Goal: Transaction & Acquisition: Purchase product/service

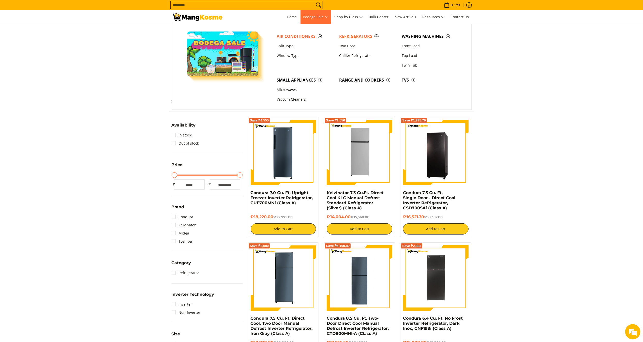
click at [295, 39] on span "Air Conditioners" at bounding box center [305, 36] width 57 height 6
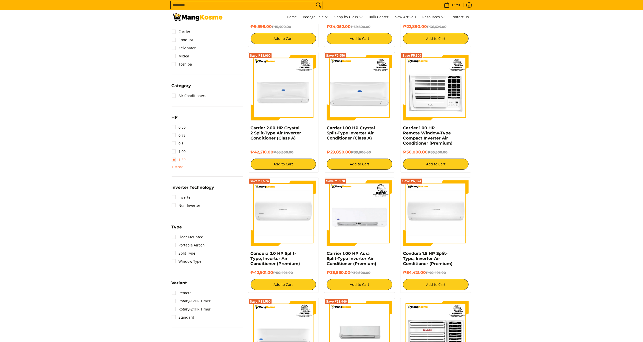
click at [181, 160] on link "1.50" at bounding box center [179, 160] width 14 height 8
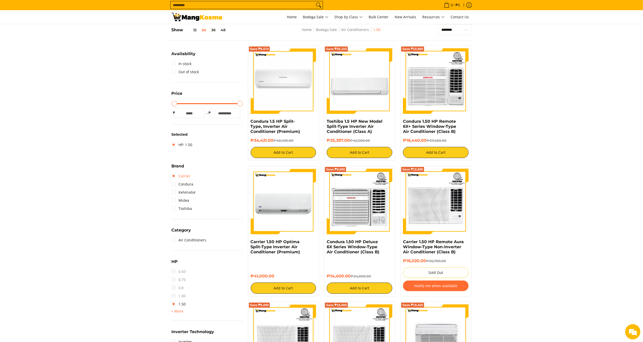
click at [185, 173] on link "Carrier" at bounding box center [181, 176] width 19 height 8
